Goal: Information Seeking & Learning: Learn about a topic

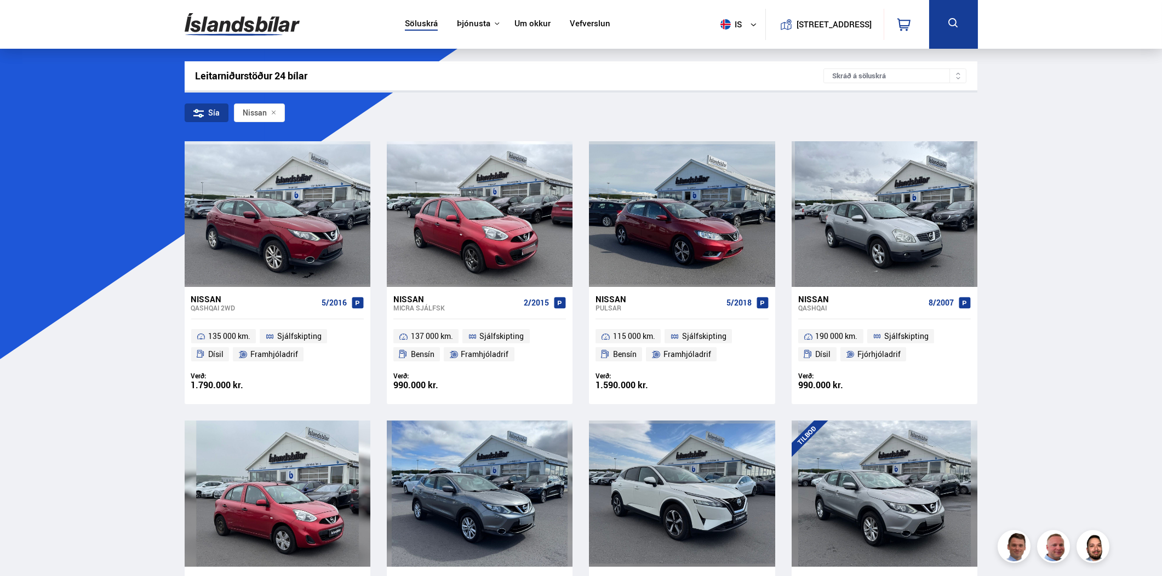
click at [273, 112] on icon at bounding box center [273, 112] width 5 height 5
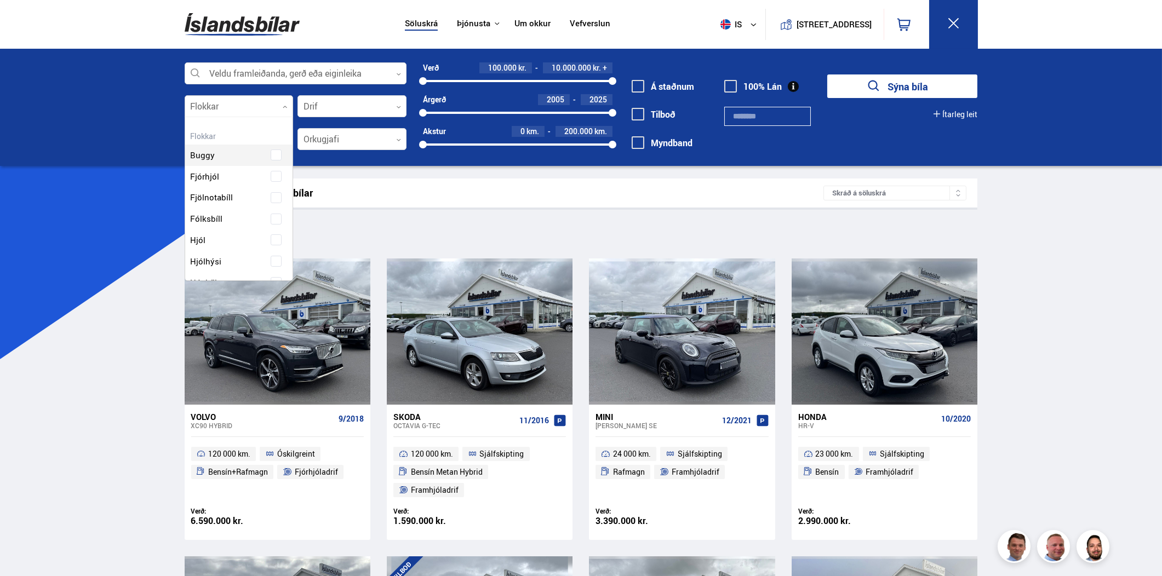
click at [284, 106] on icon at bounding box center [285, 107] width 5 height 5
click at [272, 215] on div "Buggy Fjórhjól Fjölnotabíll Fólksbíll Hjól Hjólhýsi Húsbíll Jeppi Pallbíll Send…" at bounding box center [239, 327] width 108 height 399
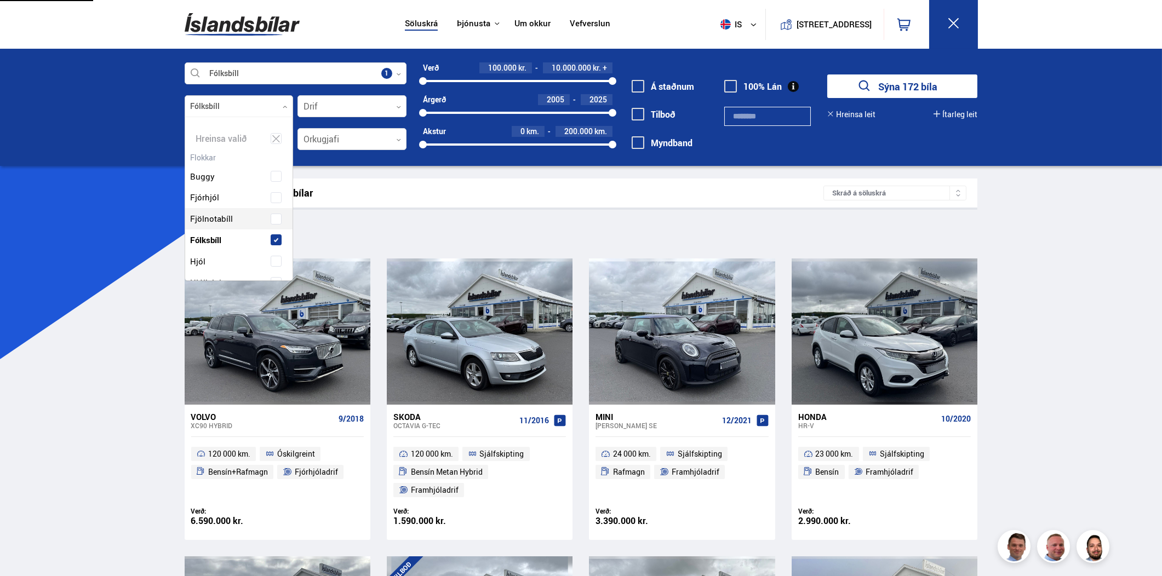
click at [274, 219] on span at bounding box center [276, 219] width 4 height 4
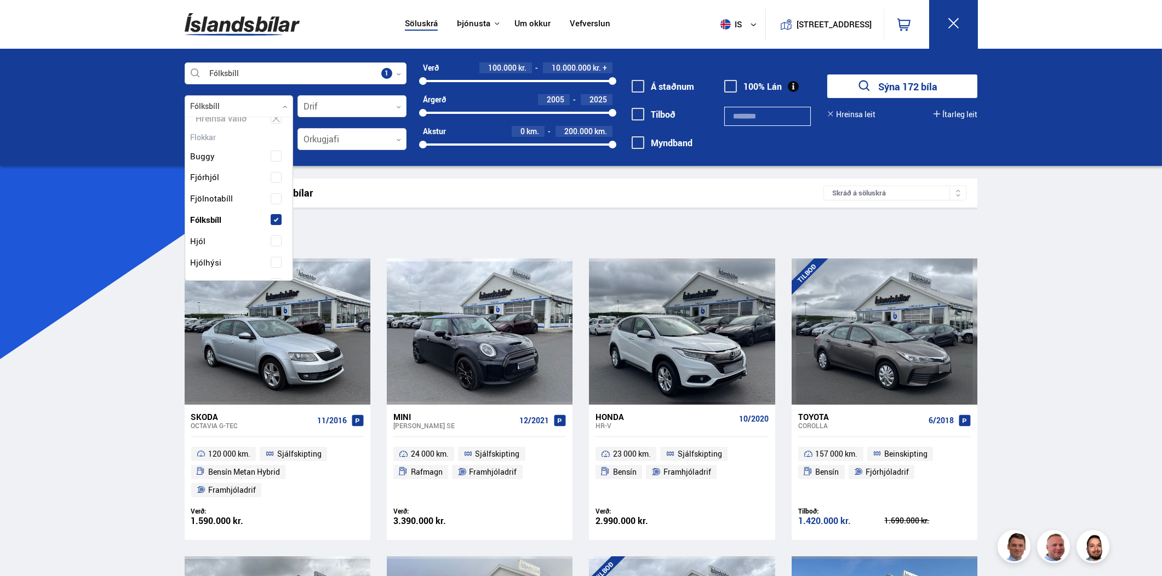
scroll to position [4, 0]
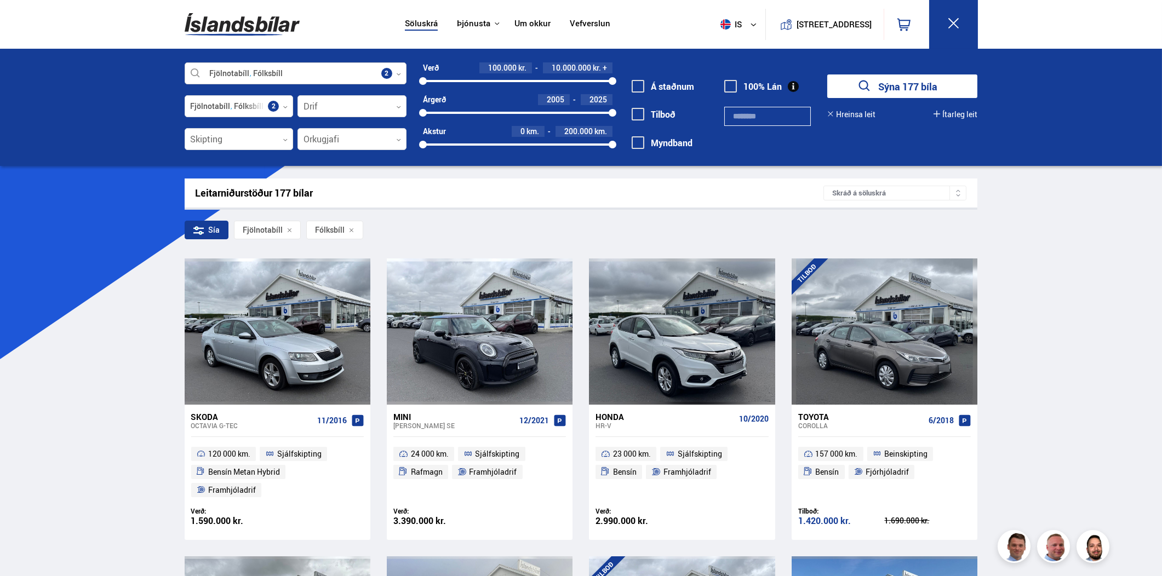
click at [400, 72] on icon at bounding box center [398, 74] width 5 height 5
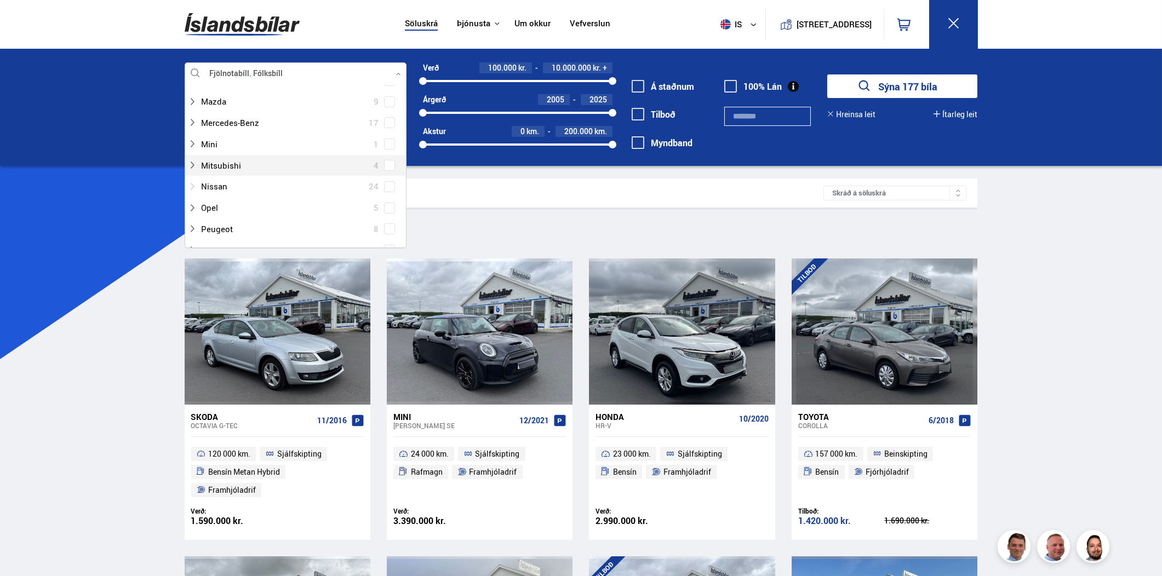
scroll to position [438, 0]
click at [388, 186] on span at bounding box center [389, 186] width 4 height 4
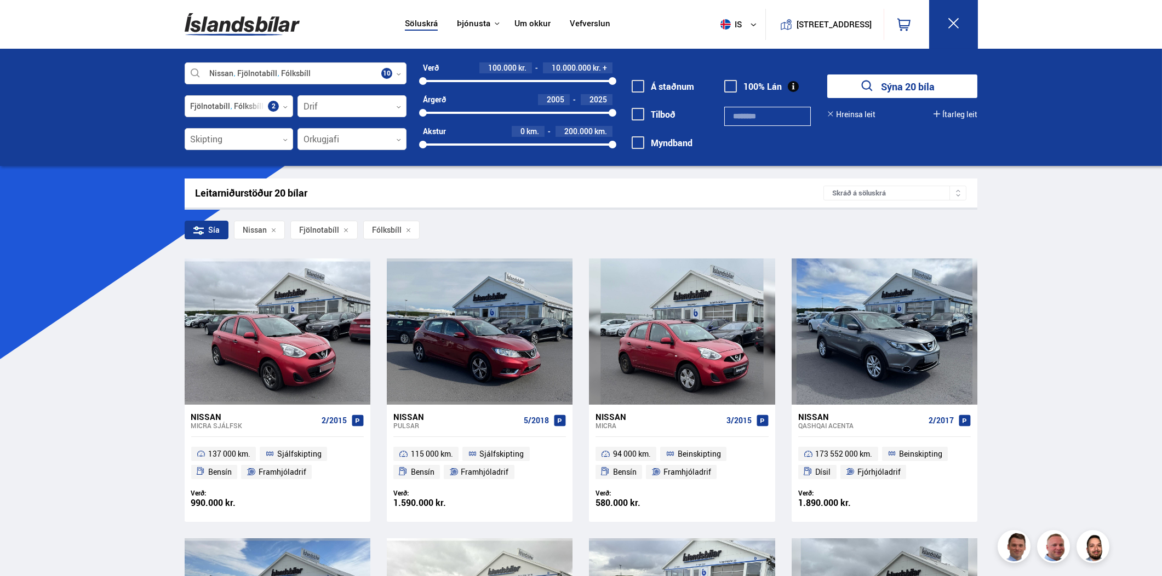
click at [283, 105] on icon at bounding box center [285, 107] width 5 height 5
click at [284, 106] on icon at bounding box center [285, 107] width 4 height 2
click at [277, 105] on div at bounding box center [239, 107] width 109 height 22
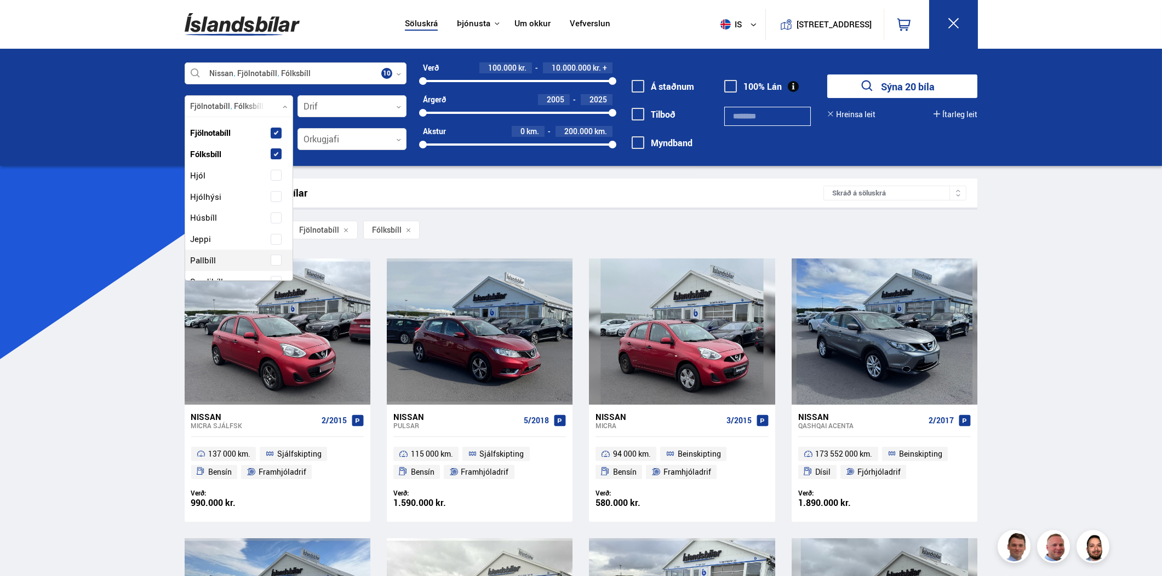
scroll to position [59, 0]
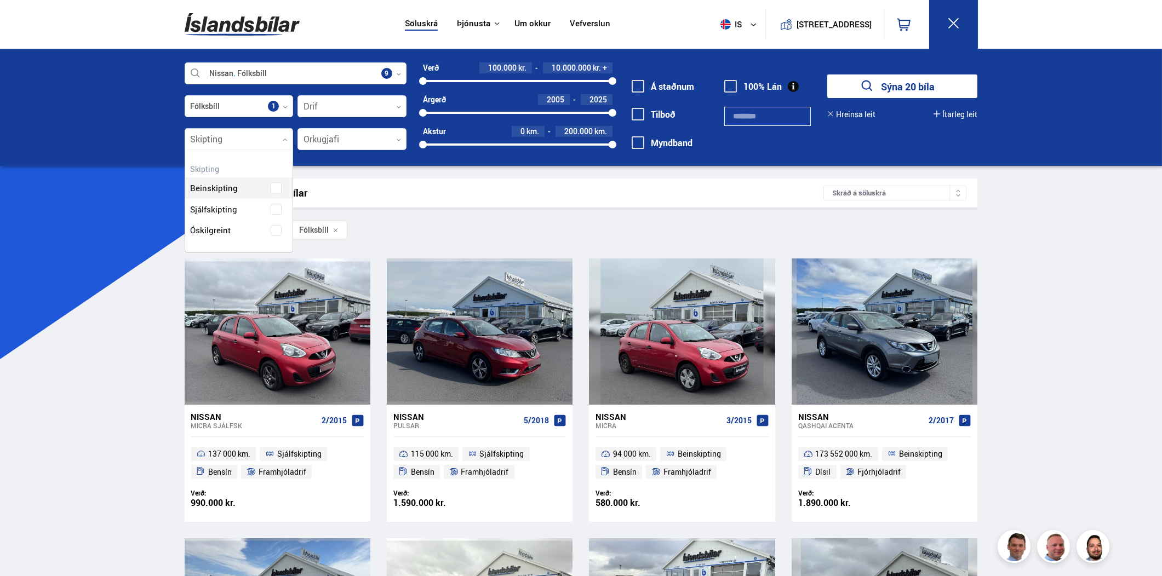
click at [284, 139] on icon at bounding box center [285, 140] width 4 height 2
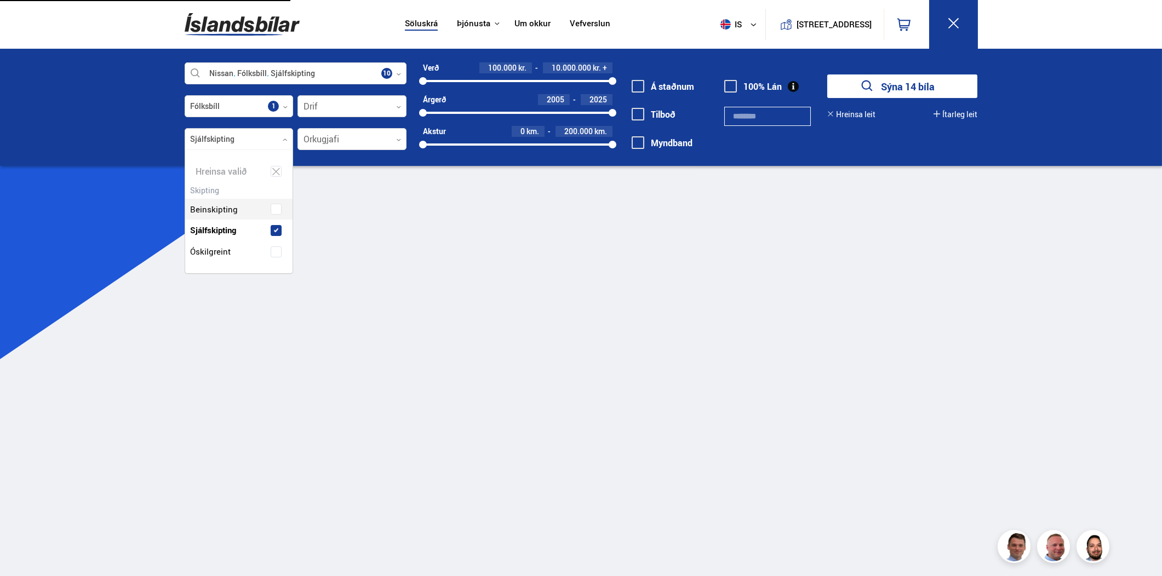
click at [397, 105] on icon at bounding box center [398, 107] width 5 height 5
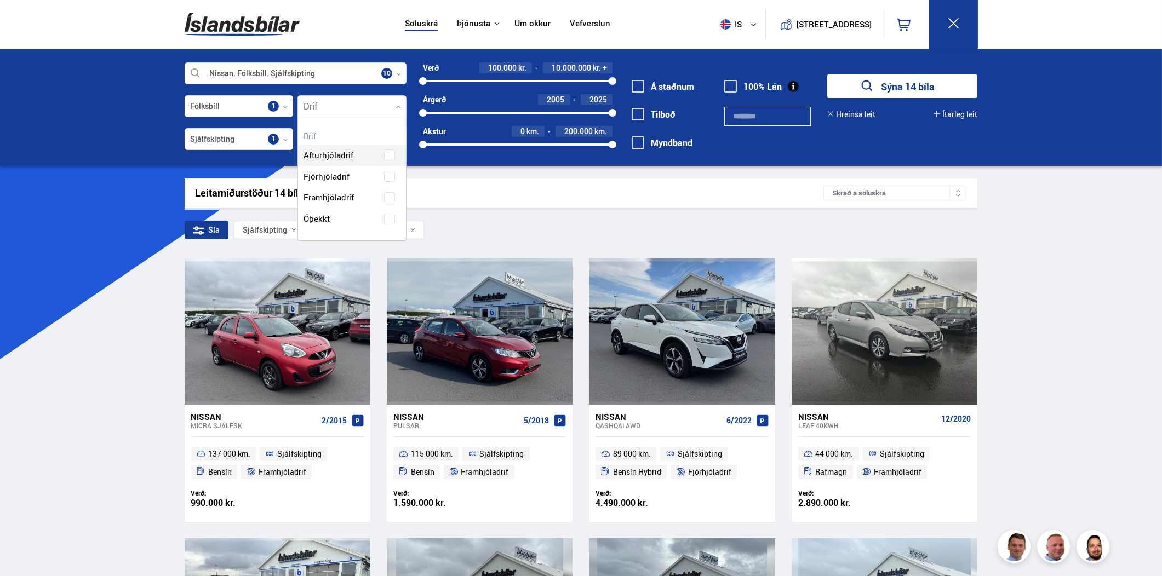
scroll to position [123, 108]
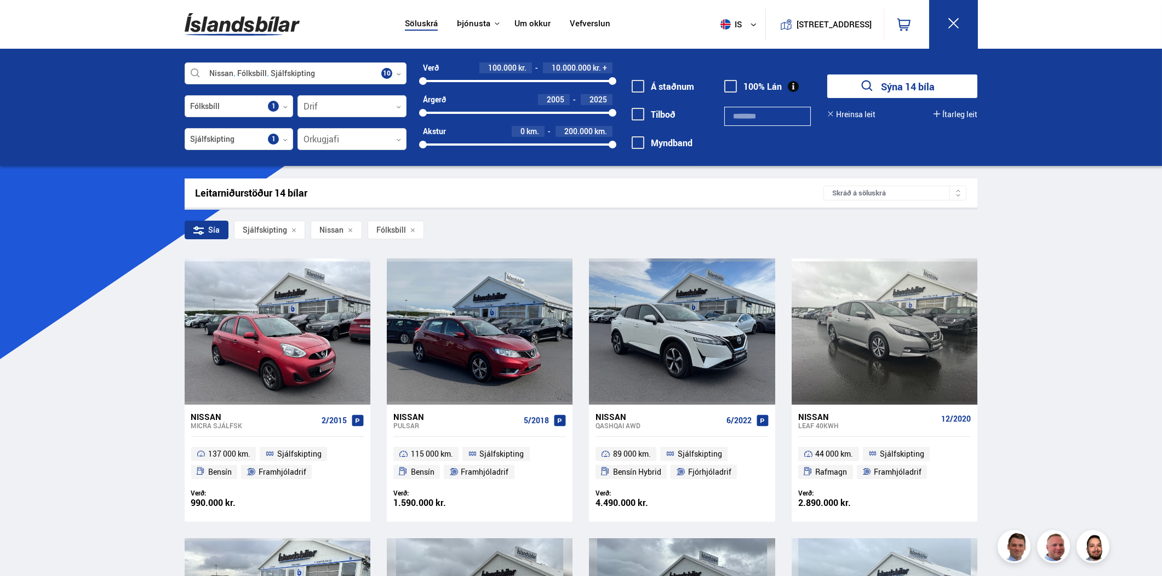
click at [410, 158] on div "Nissan Fólksbíll Sjálfskipting Veldu framleiðanda, gerð eða eiginleika 10 Fólks…" at bounding box center [581, 112] width 811 height 101
click at [399, 139] on icon at bounding box center [399, 140] width 4 height 2
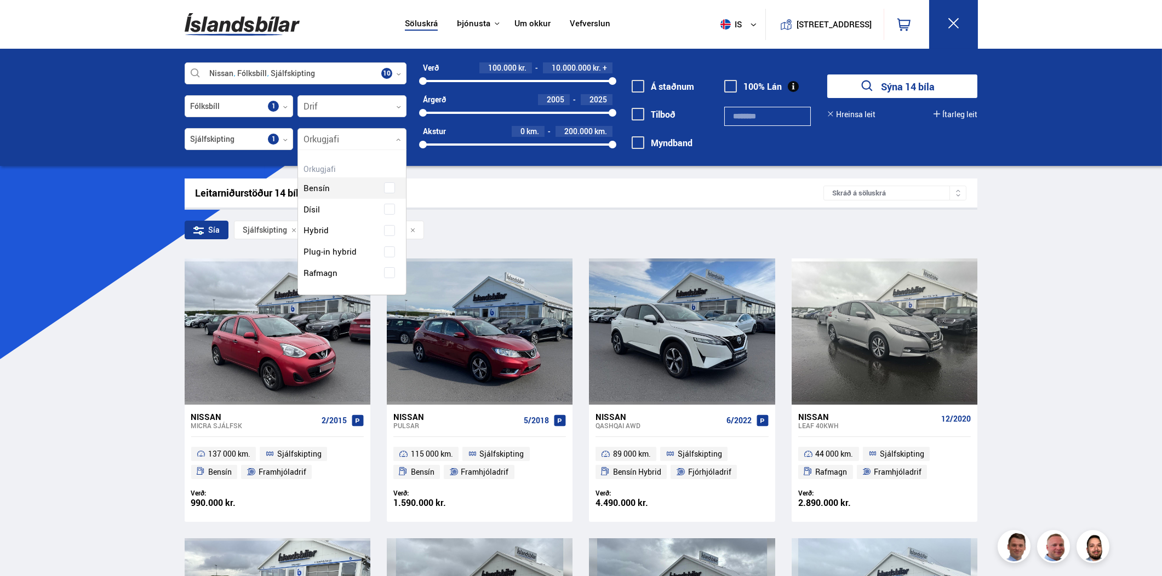
scroll to position [144, 108]
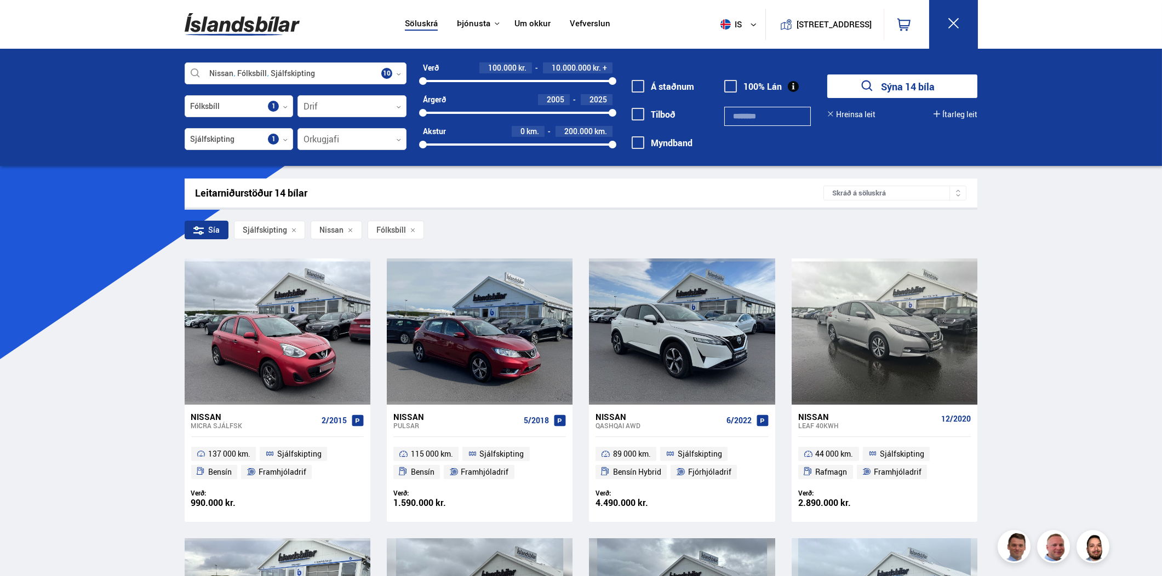
click at [413, 158] on div "Nissan Fólksbíll Sjálfskipting Veldu framleiðanda, gerð eða eiginleika 10 Fólks…" at bounding box center [581, 112] width 811 height 101
click at [973, 112] on button "Ítarleg leit" at bounding box center [955, 114] width 44 height 9
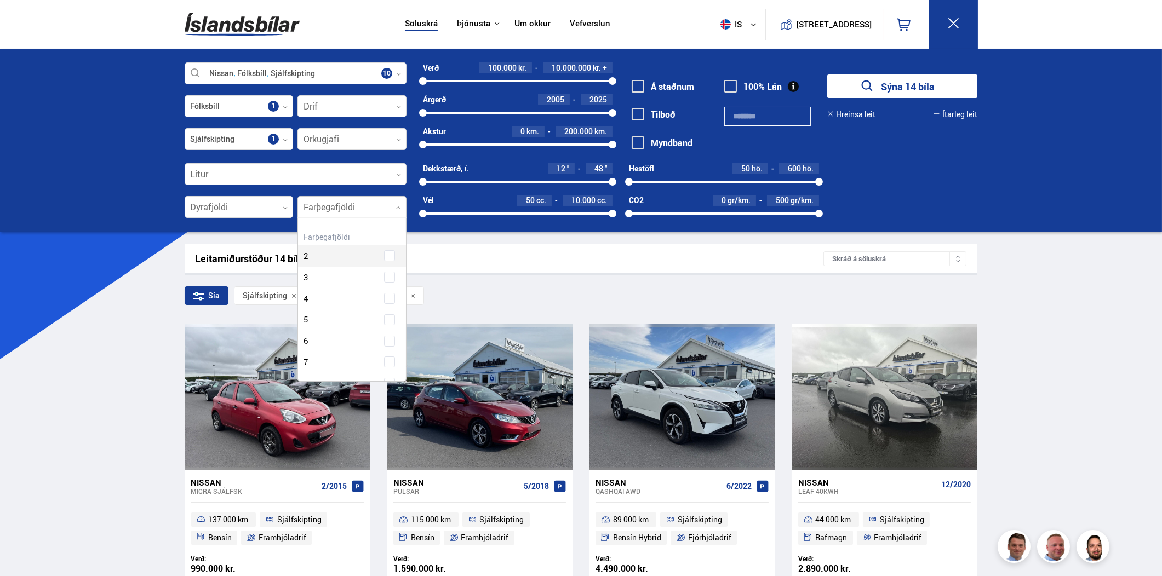
click at [393, 205] on div at bounding box center [351, 208] width 109 height 22
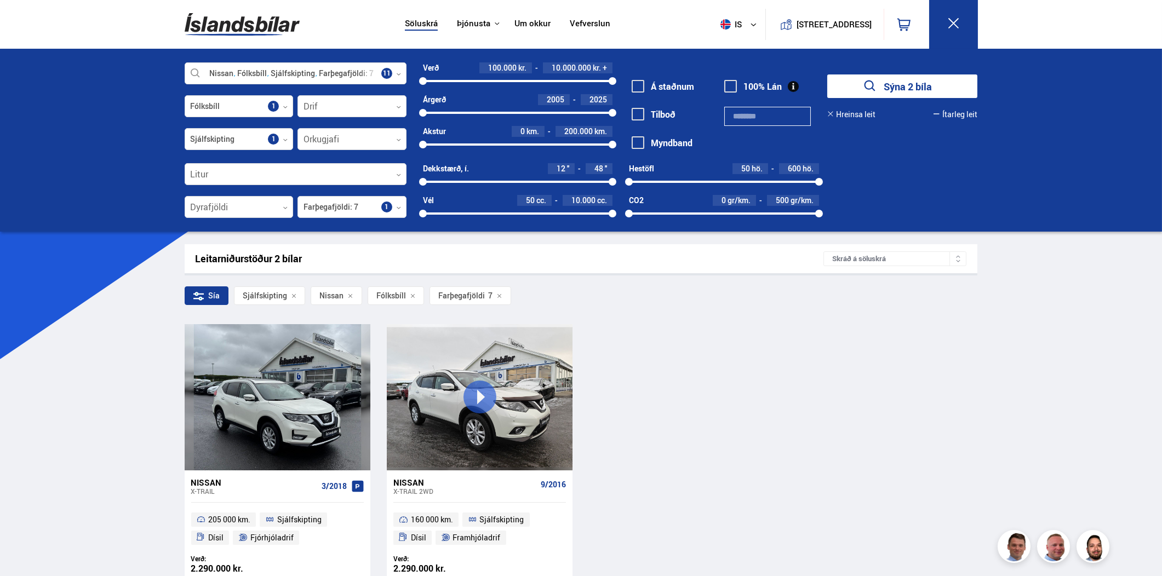
click at [100, 164] on div "Nissan Fólksbíll Sjálfskipting [PERSON_NAME] 7 Veldu framleiðanda, gerð eða eig…" at bounding box center [581, 140] width 1162 height 183
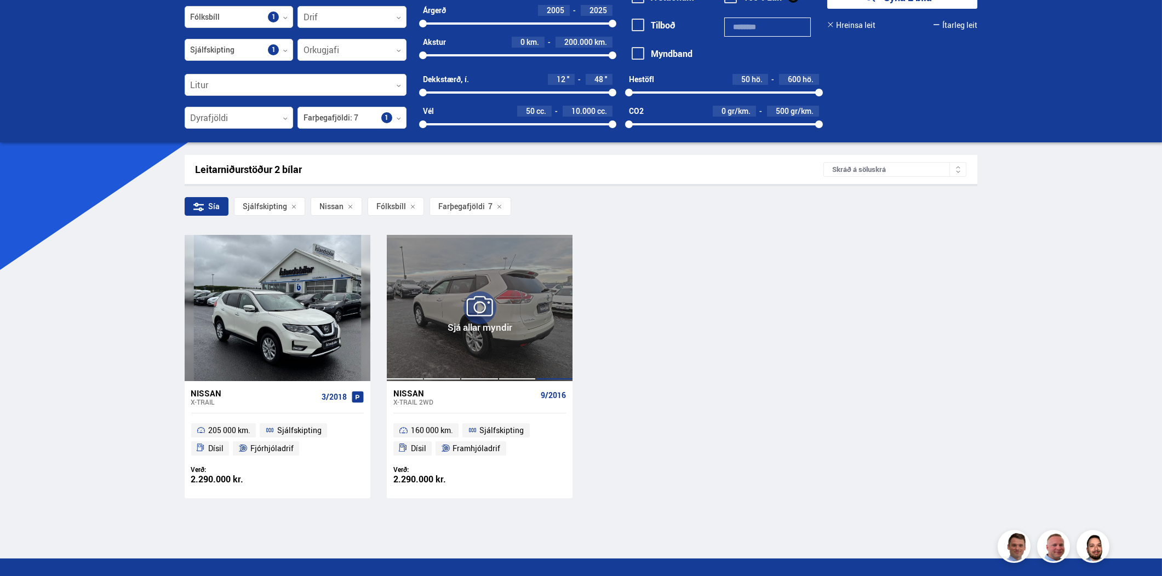
scroll to position [91, 0]
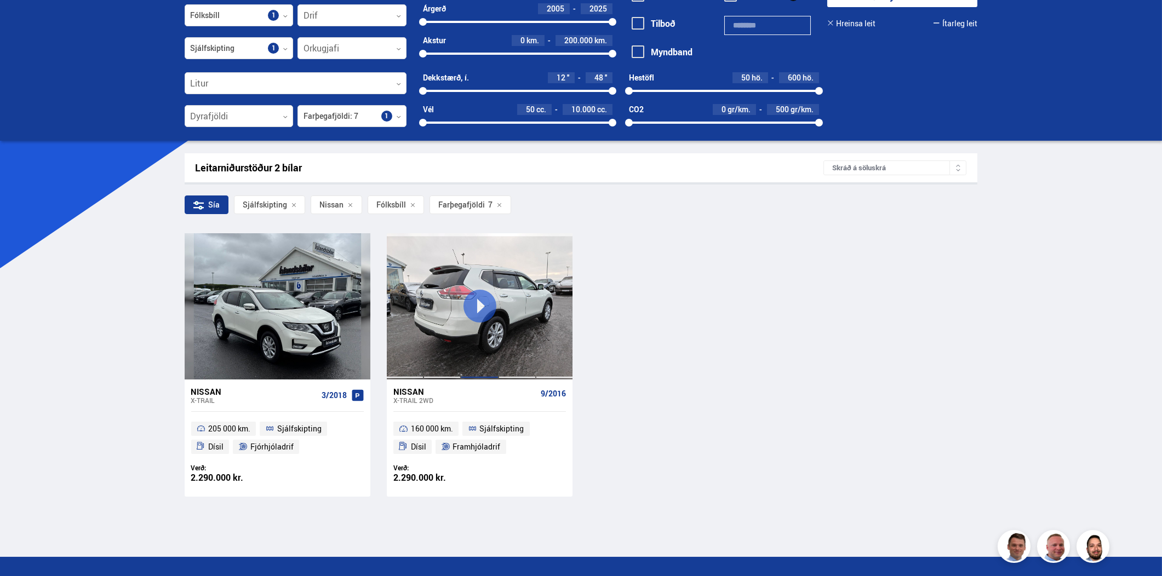
click at [471, 308] on div at bounding box center [479, 306] width 37 height 146
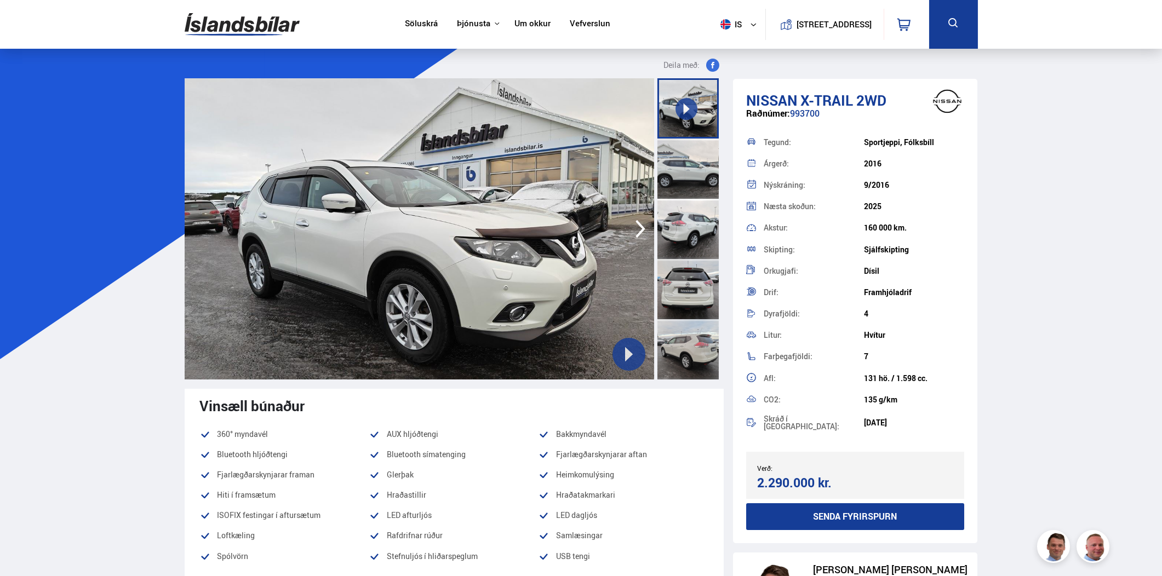
click at [638, 229] on icon "button" at bounding box center [640, 229] width 22 height 26
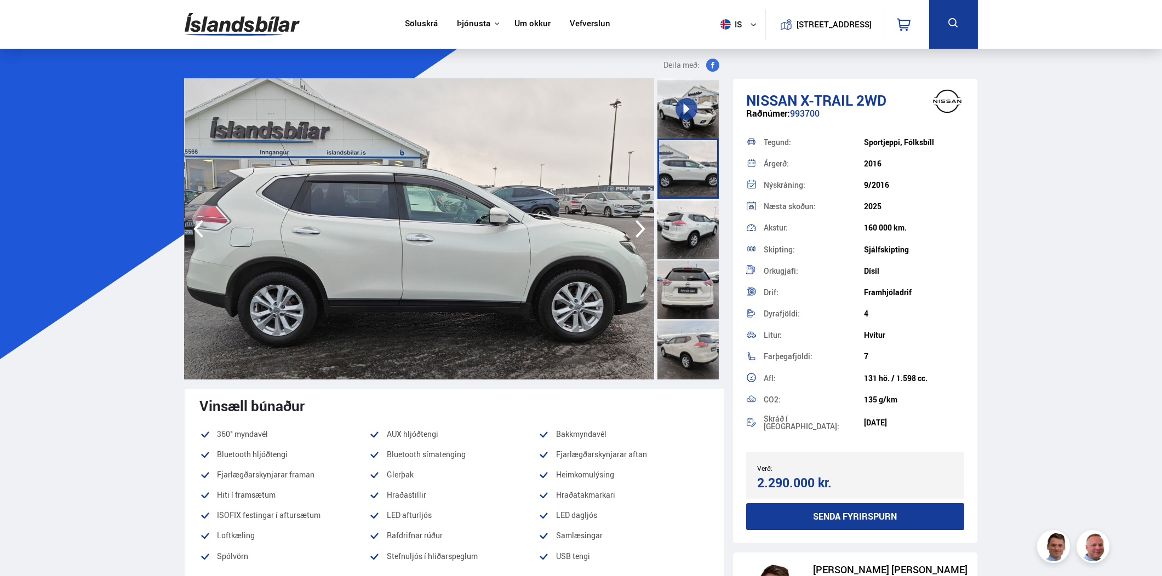
click at [638, 228] on icon "button" at bounding box center [640, 229] width 22 height 26
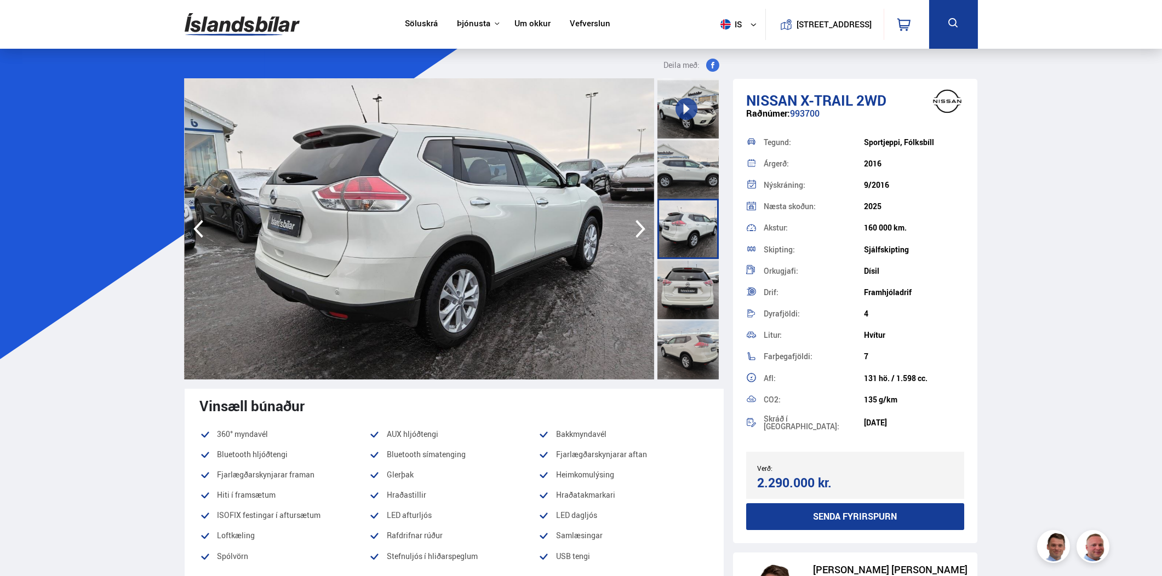
click at [638, 228] on icon "button" at bounding box center [640, 229] width 22 height 26
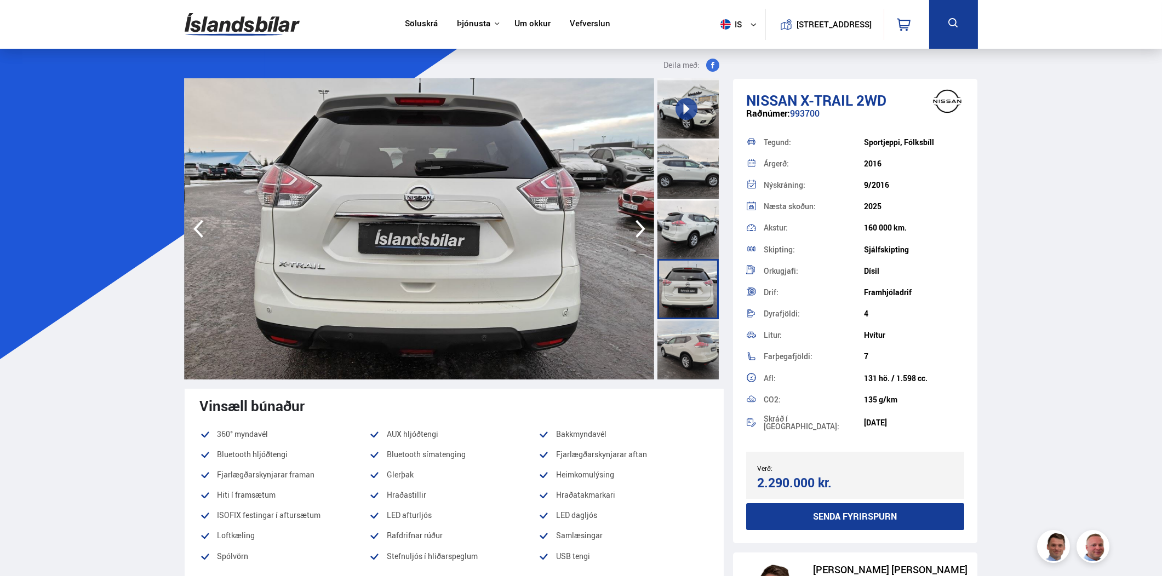
click at [638, 228] on icon "button" at bounding box center [640, 229] width 22 height 26
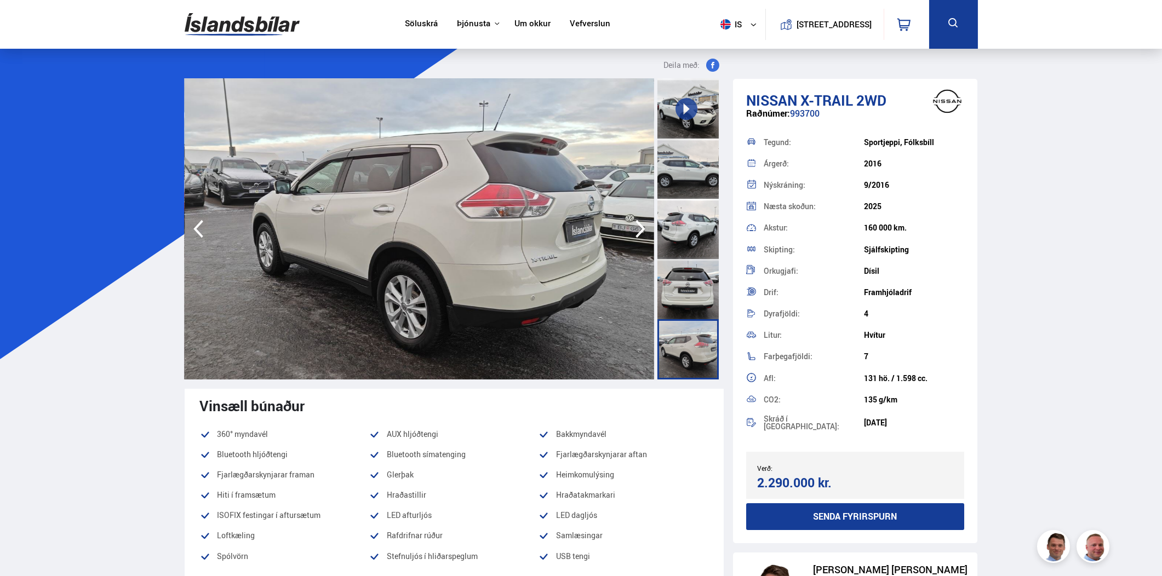
click at [638, 228] on icon "button" at bounding box center [640, 229] width 22 height 26
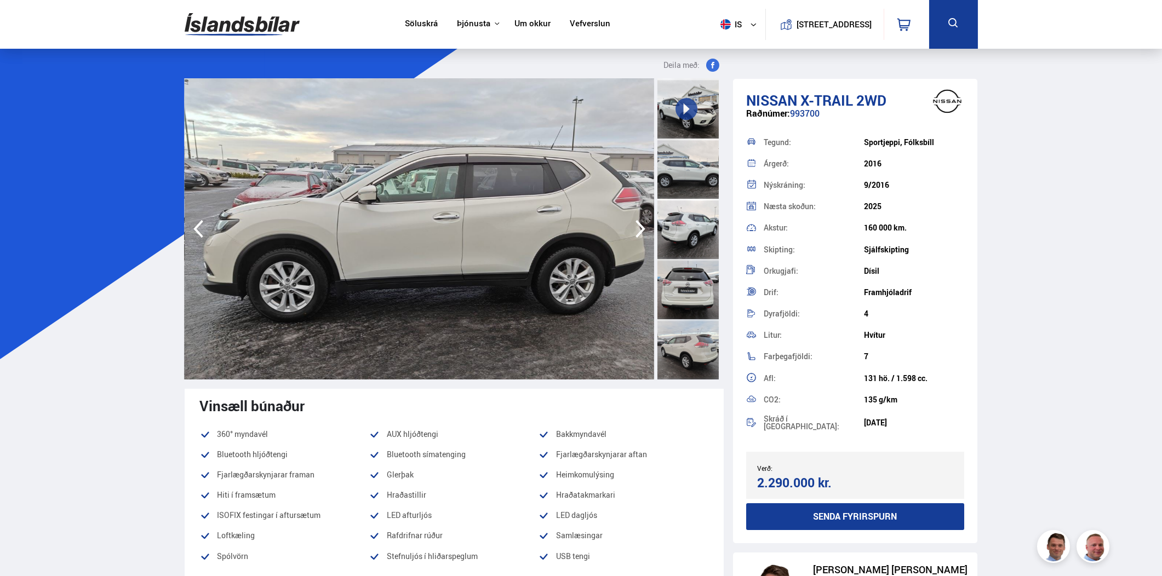
click at [638, 228] on icon "button" at bounding box center [640, 229] width 22 height 26
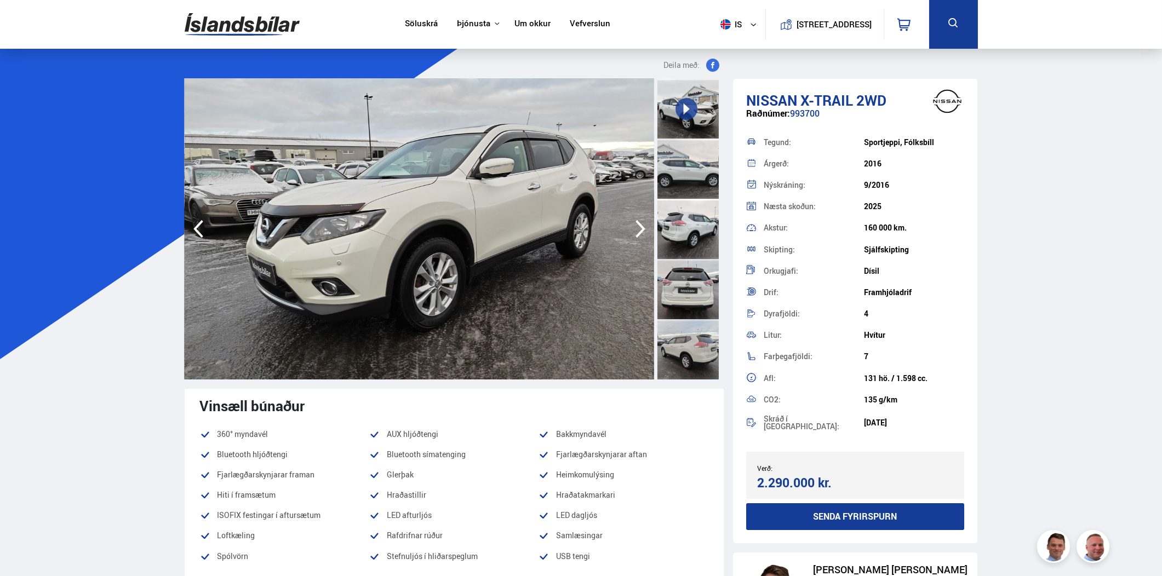
click at [638, 228] on icon "button" at bounding box center [640, 229] width 22 height 26
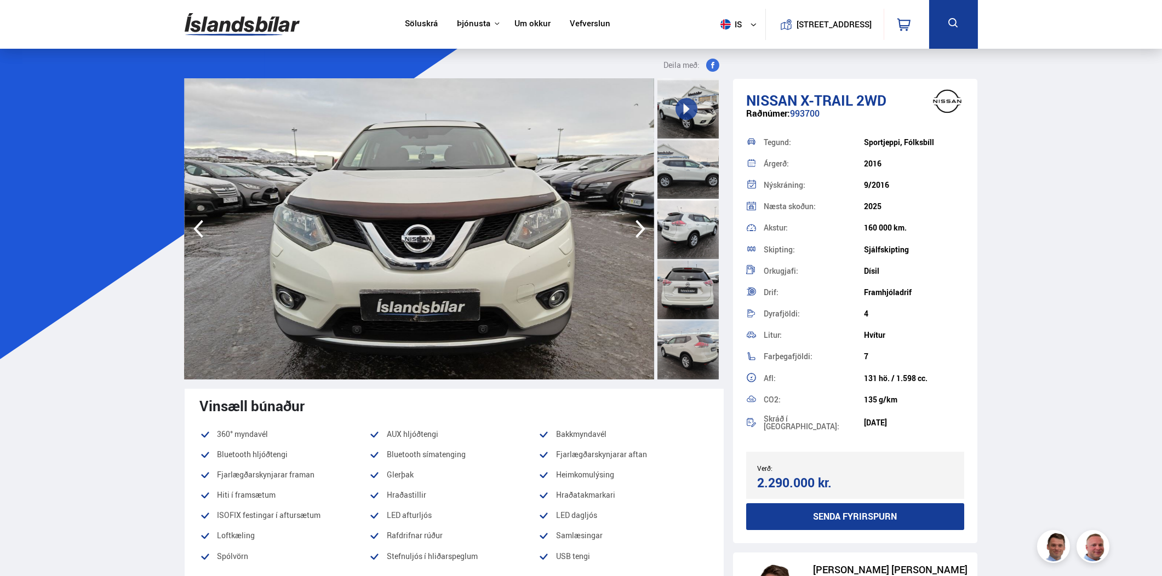
click at [638, 228] on icon "button" at bounding box center [640, 229] width 22 height 26
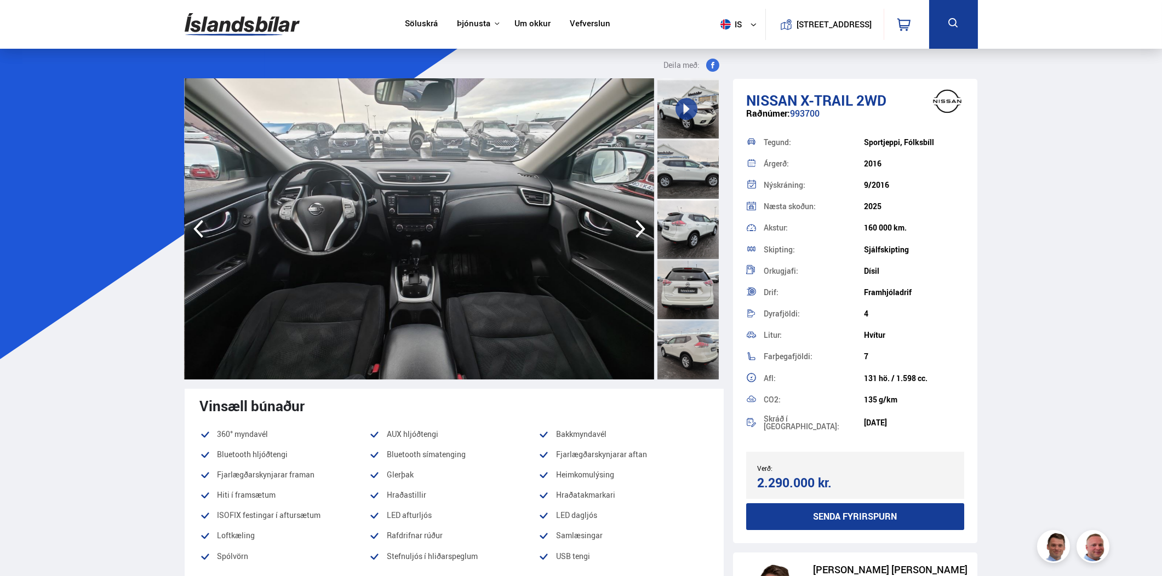
click at [638, 228] on icon "button" at bounding box center [640, 229] width 22 height 26
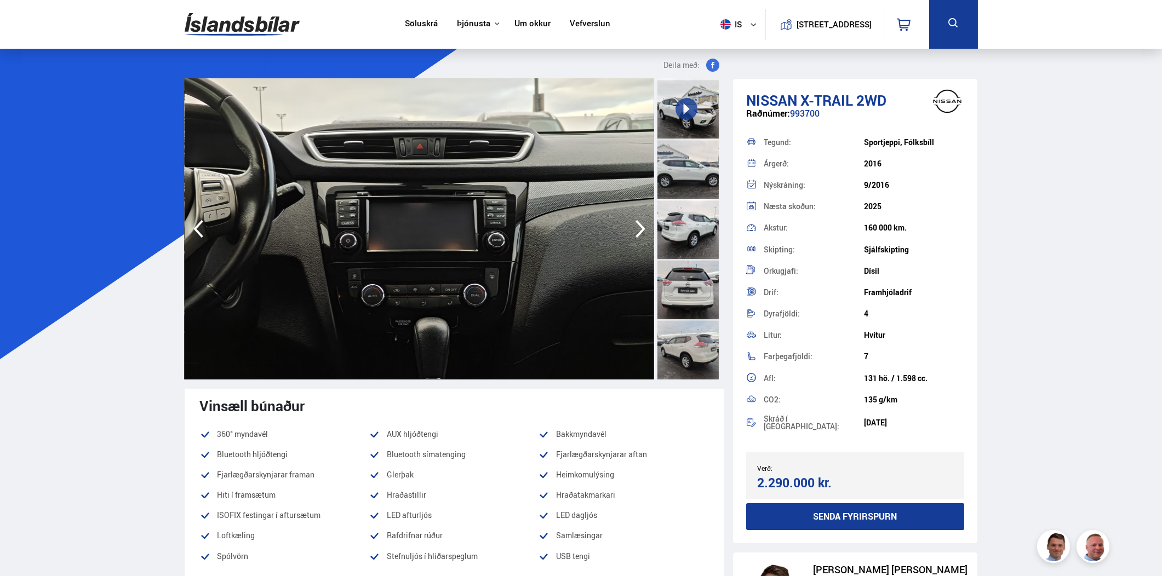
click at [637, 233] on icon "button" at bounding box center [640, 229] width 22 height 26
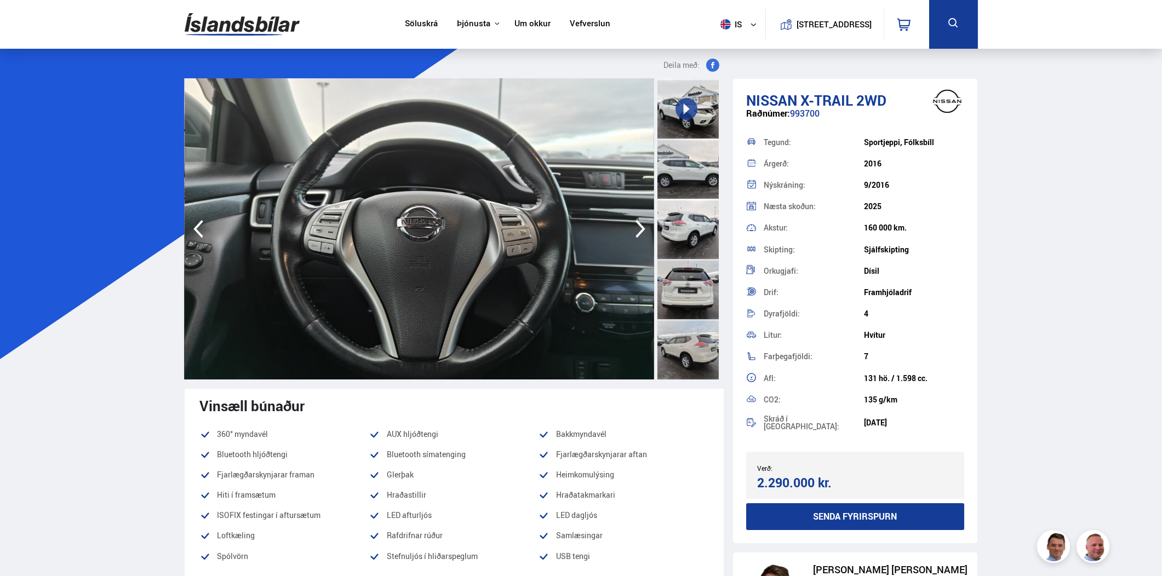
click at [636, 234] on icon "button" at bounding box center [640, 229] width 22 height 26
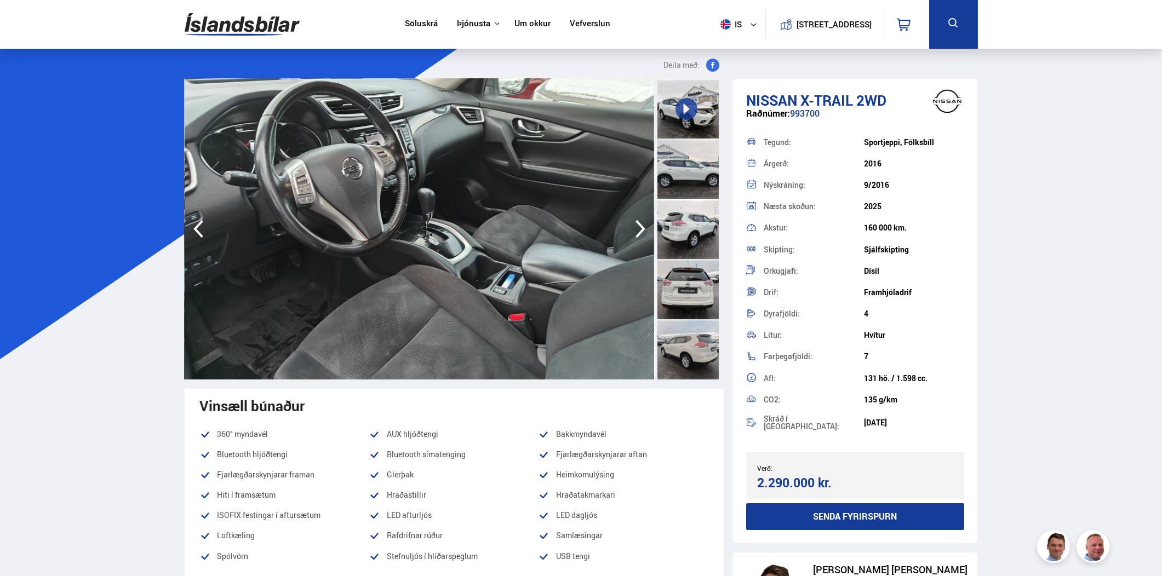
click at [636, 234] on icon "button" at bounding box center [640, 229] width 22 height 26
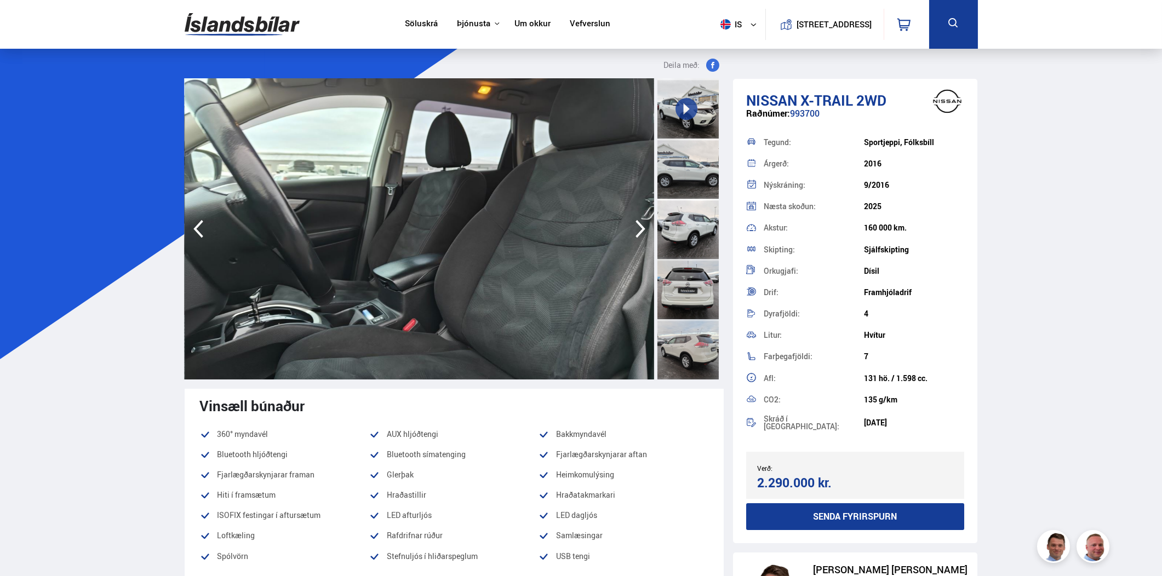
click at [638, 233] on icon "button" at bounding box center [640, 229] width 22 height 26
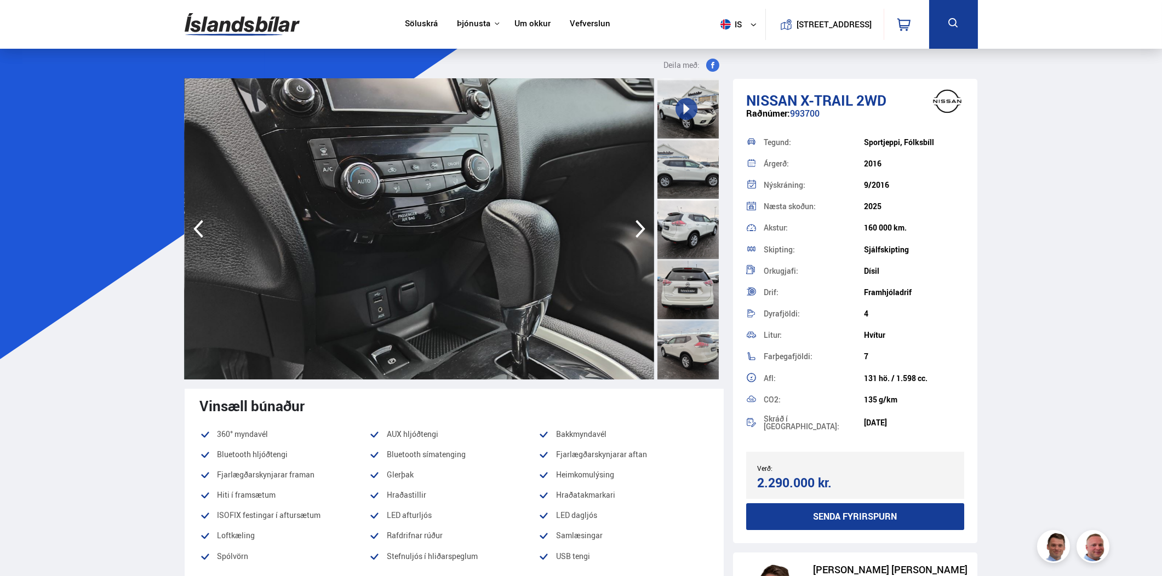
click at [637, 226] on icon "button" at bounding box center [640, 229] width 22 height 26
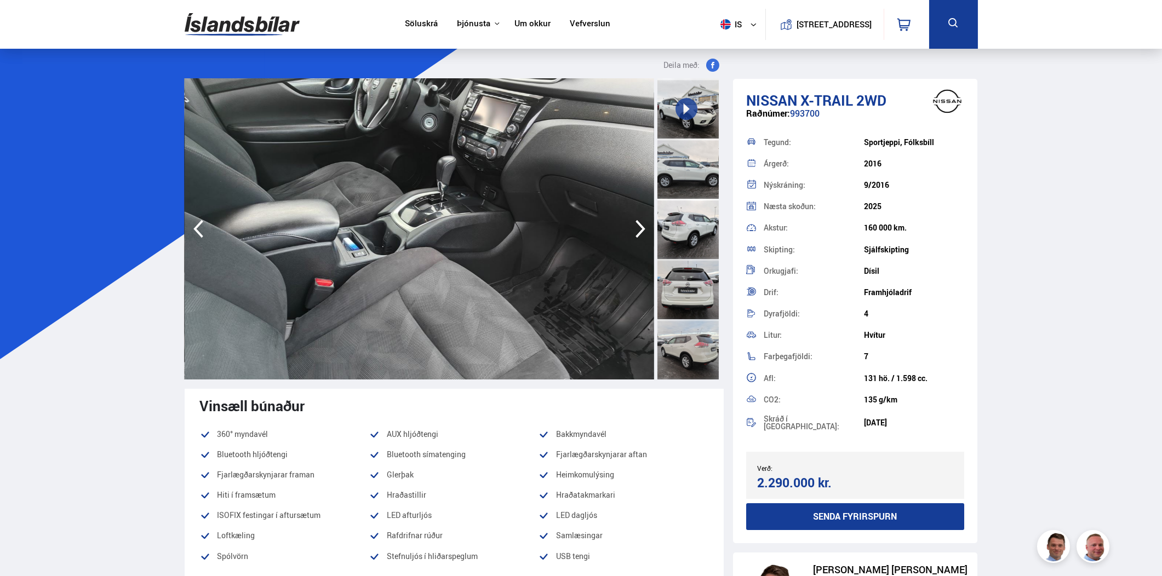
click at [637, 226] on icon "button" at bounding box center [640, 229] width 22 height 26
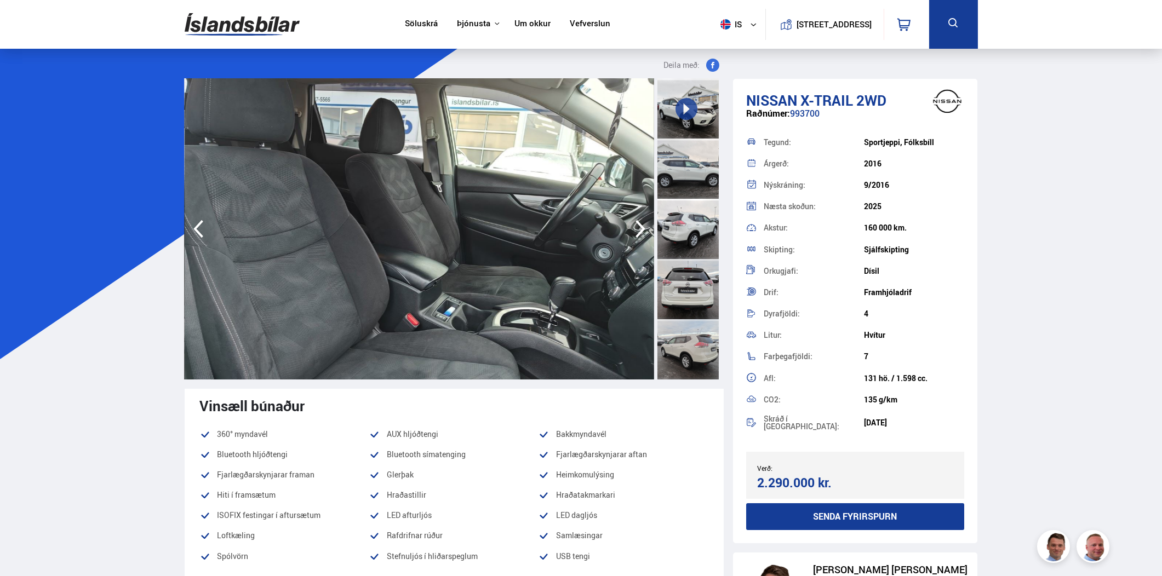
click at [636, 232] on icon "button" at bounding box center [640, 229] width 22 height 26
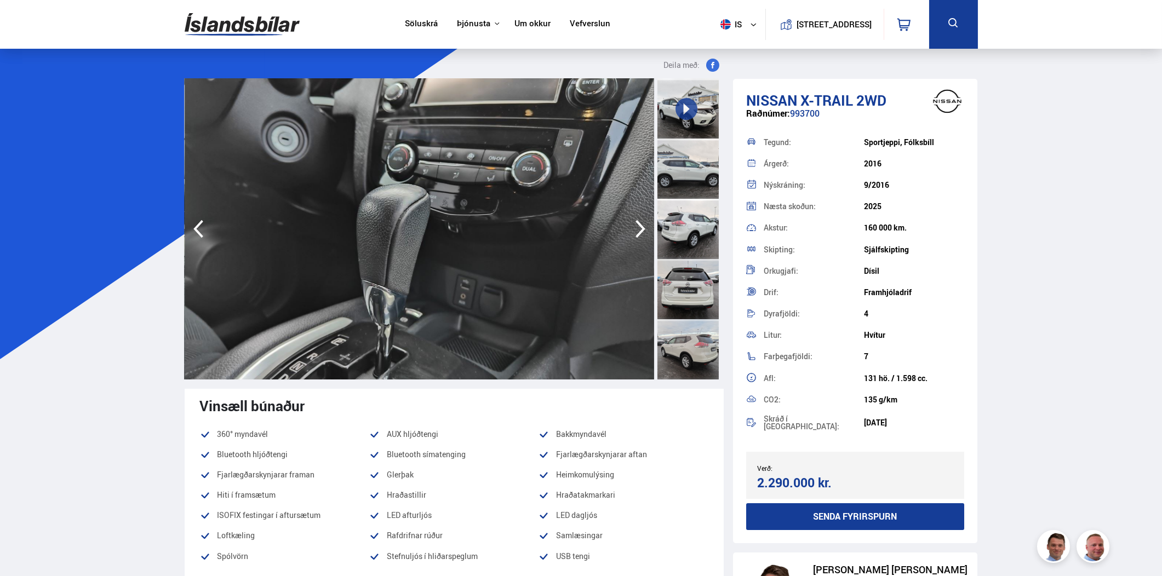
click at [637, 230] on icon "button" at bounding box center [640, 229] width 22 height 26
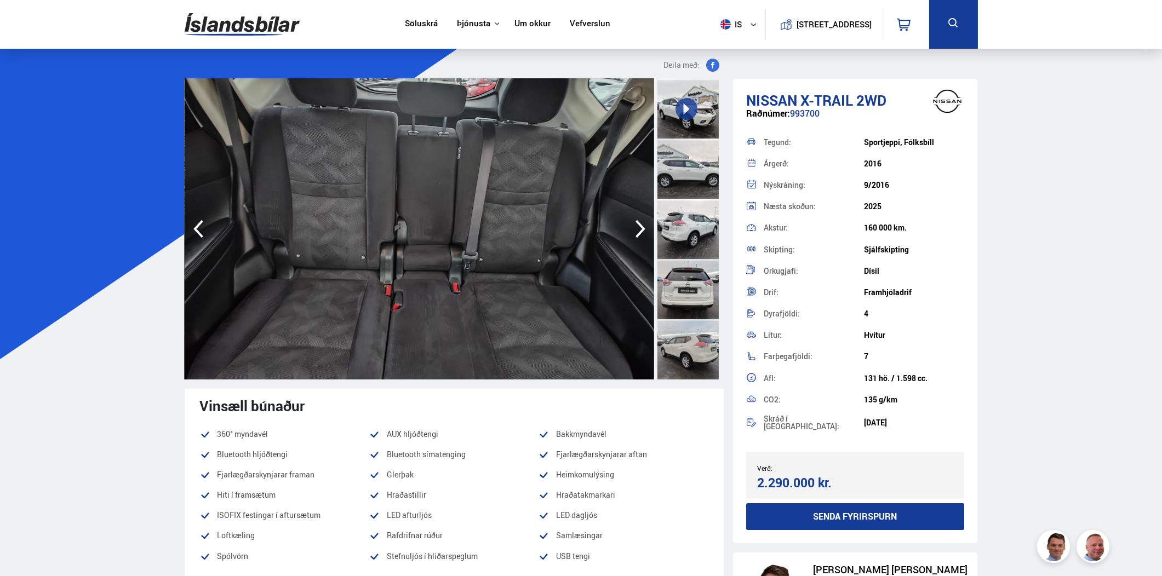
click at [637, 230] on icon "button" at bounding box center [640, 229] width 22 height 26
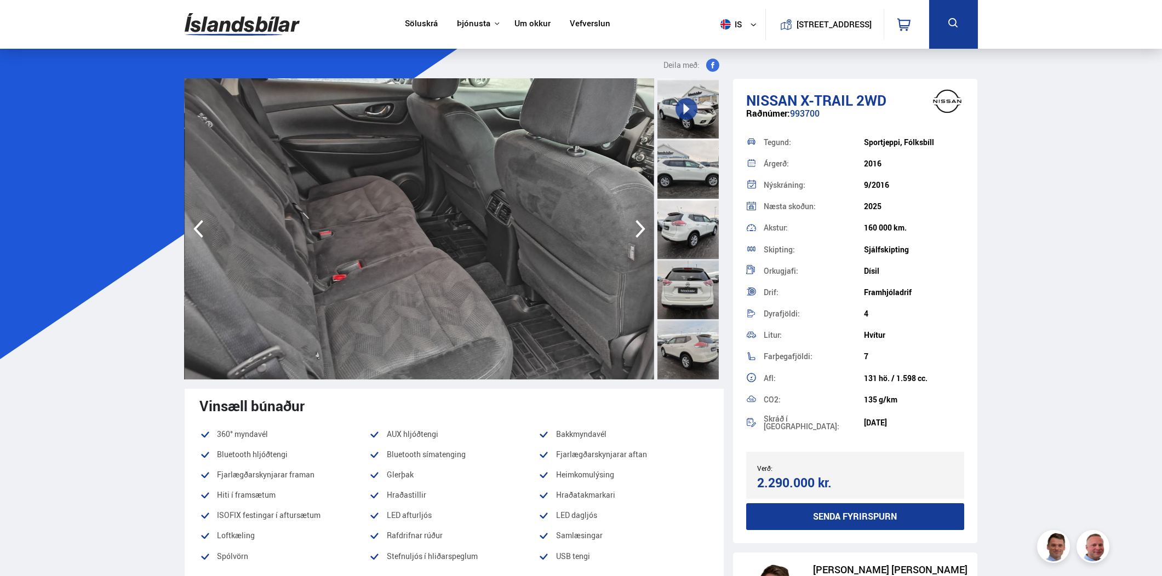
click at [187, 229] on icon "button" at bounding box center [198, 229] width 22 height 26
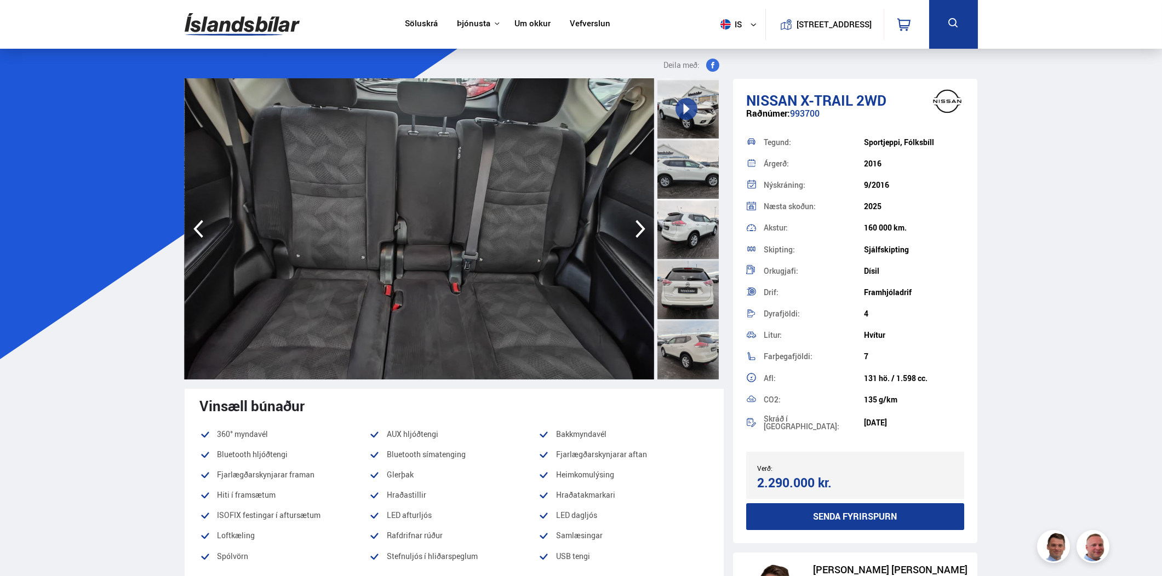
click at [641, 229] on icon "button" at bounding box center [640, 229] width 10 height 18
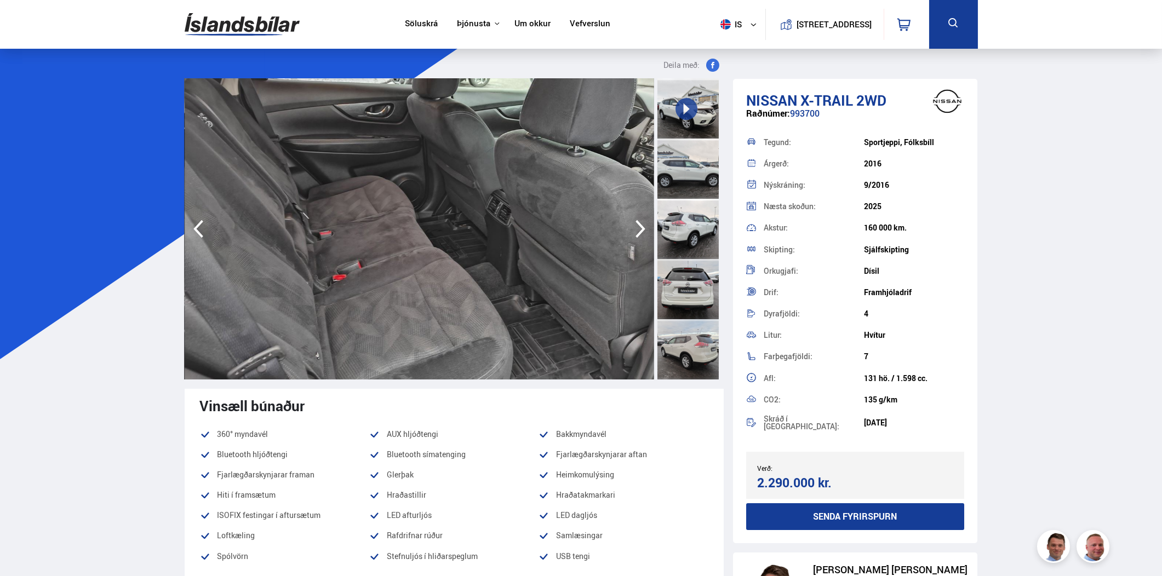
click at [641, 229] on icon "button" at bounding box center [640, 229] width 10 height 18
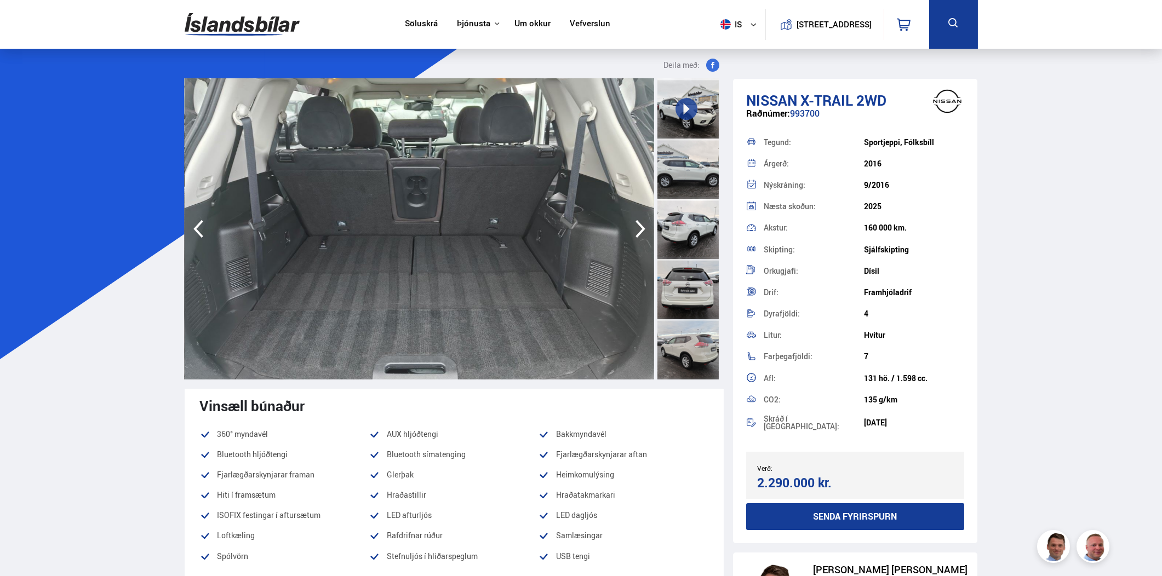
click at [640, 225] on icon "button" at bounding box center [640, 229] width 10 height 18
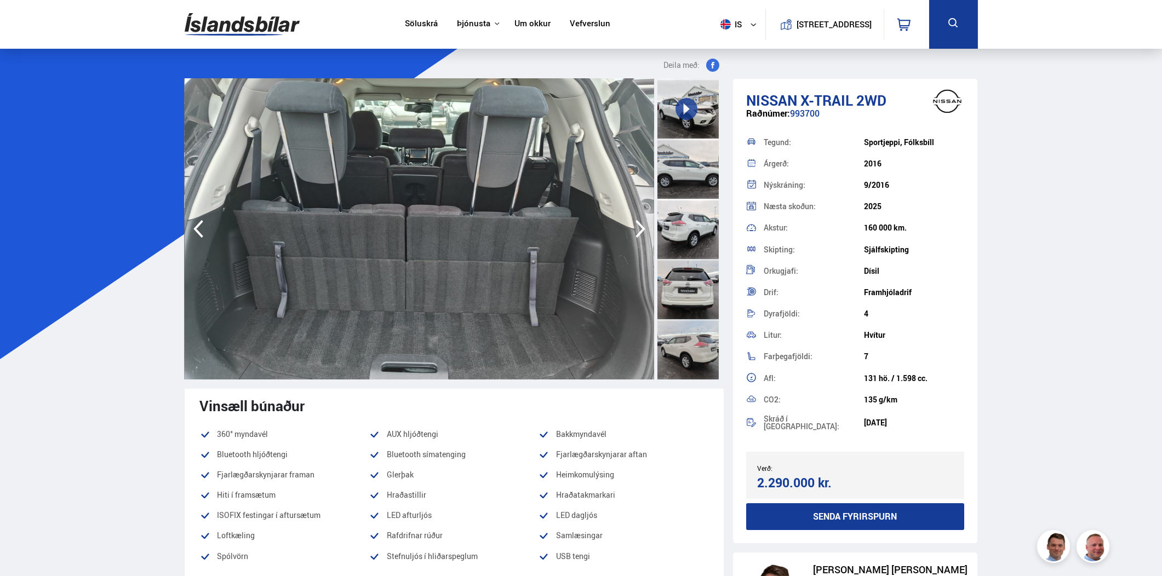
click at [640, 231] on icon "button" at bounding box center [640, 229] width 10 height 18
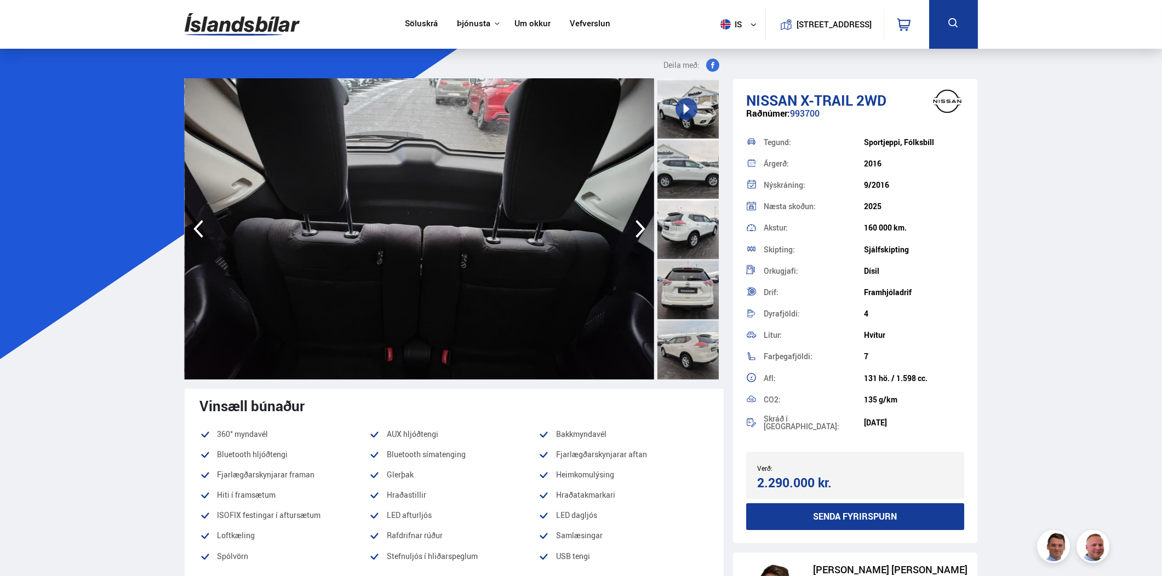
click at [639, 234] on icon "button" at bounding box center [640, 229] width 10 height 18
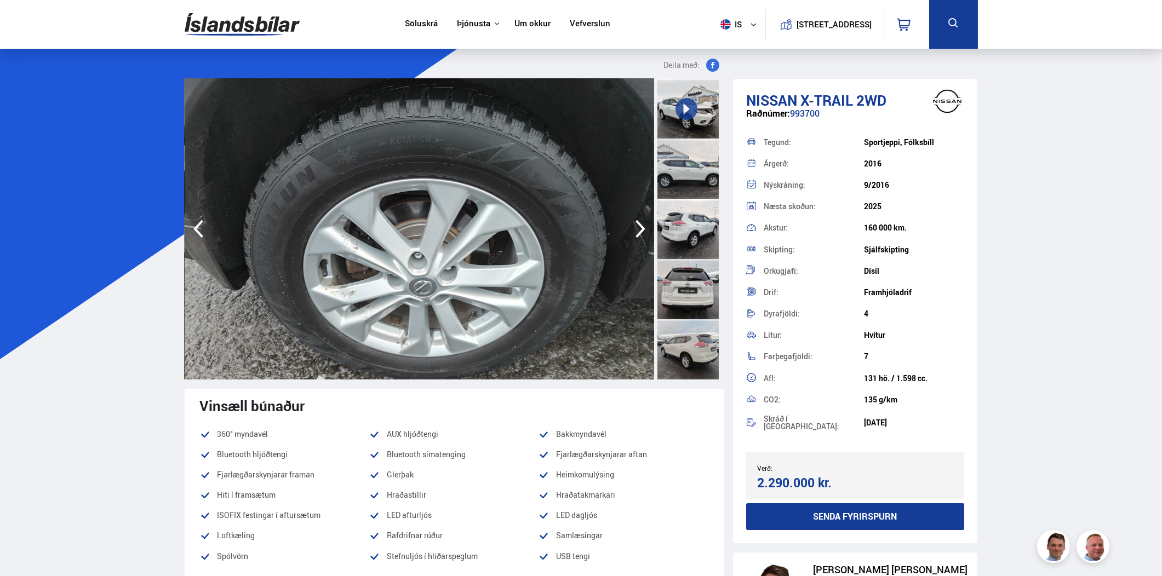
click at [638, 229] on icon "button" at bounding box center [640, 229] width 22 height 26
